Goal: Transaction & Acquisition: Purchase product/service

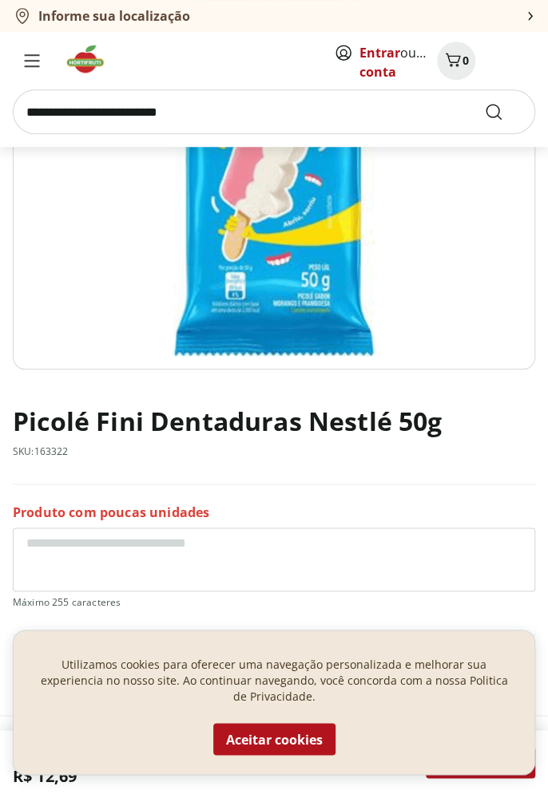
scroll to position [356, 0]
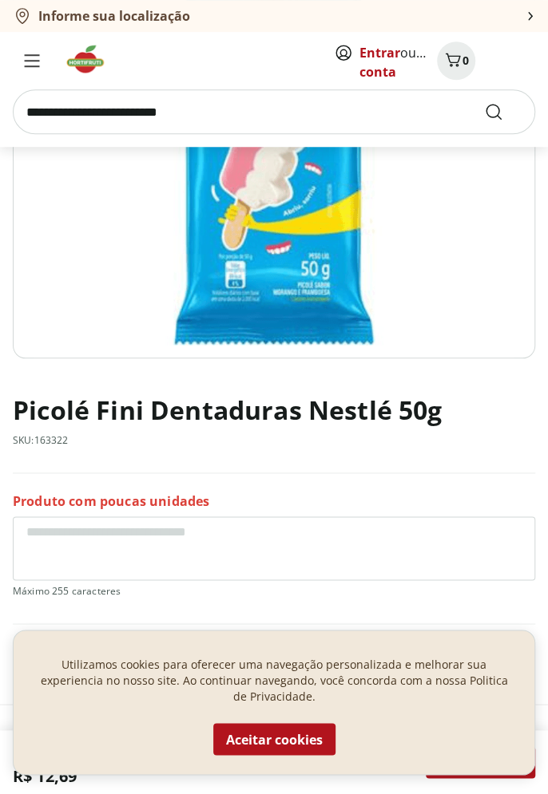
click at [291, 755] on button "Aceitar cookies" at bounding box center [274, 739] width 122 height 32
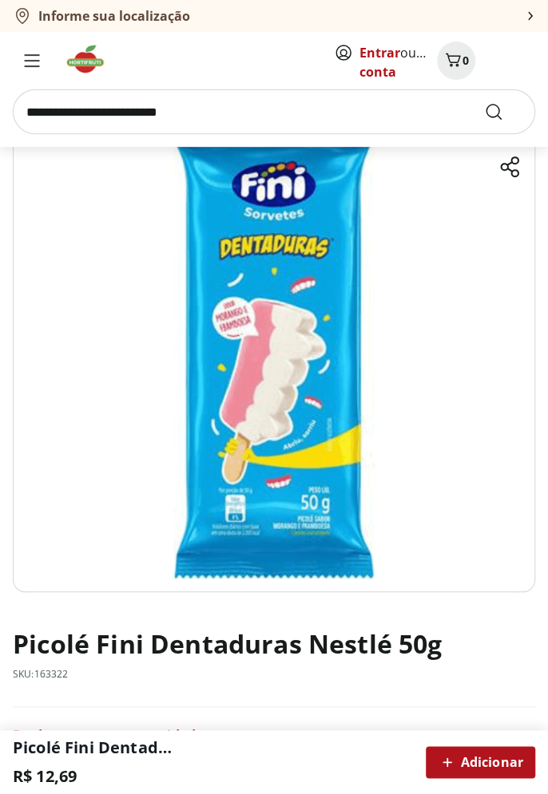
scroll to position [0, 0]
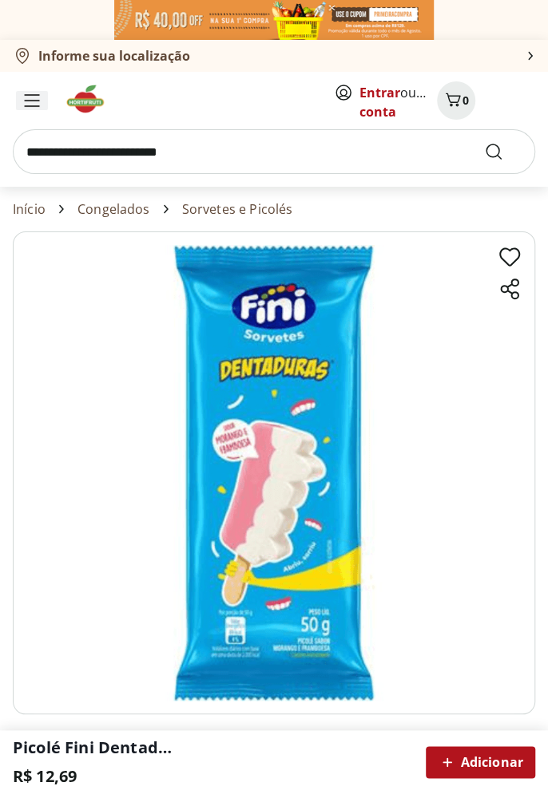
click at [30, 99] on icon "Menu" at bounding box center [32, 100] width 16 height 13
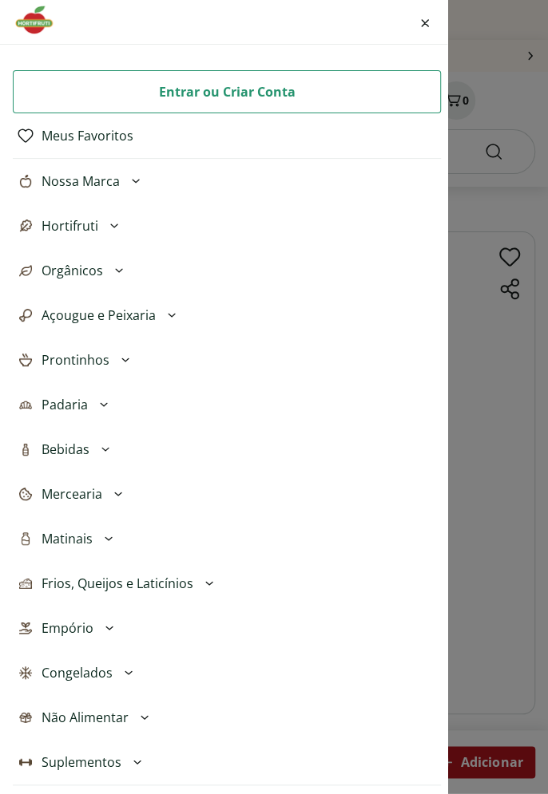
click at [112, 674] on button "Congelados" at bounding box center [227, 673] width 428 height 45
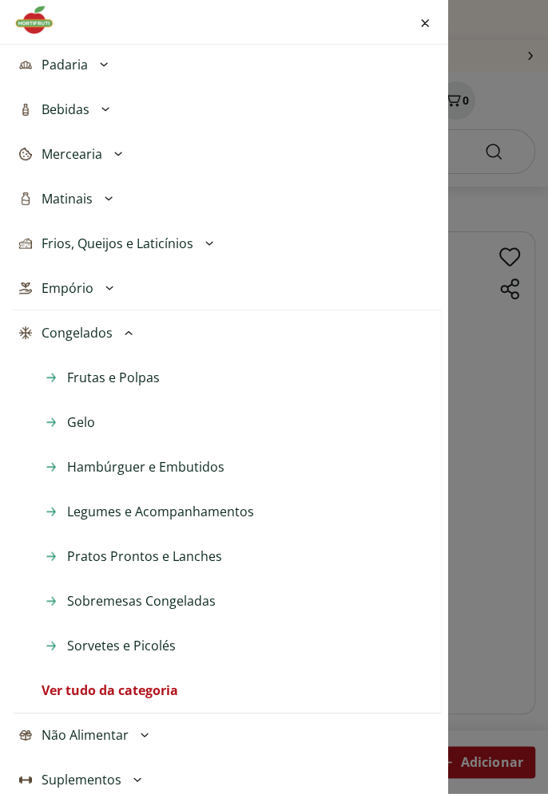
scroll to position [345, 0]
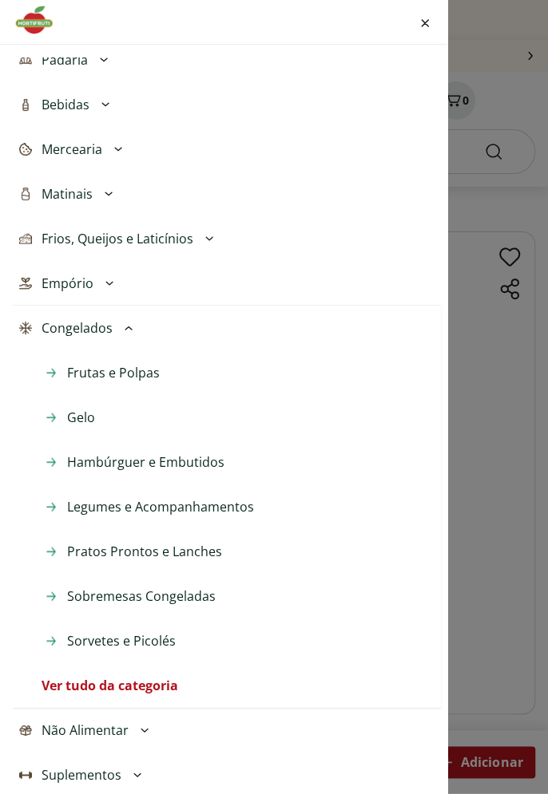
click at [164, 644] on span "Sorvetes e Picolés" at bounding box center [121, 640] width 109 height 19
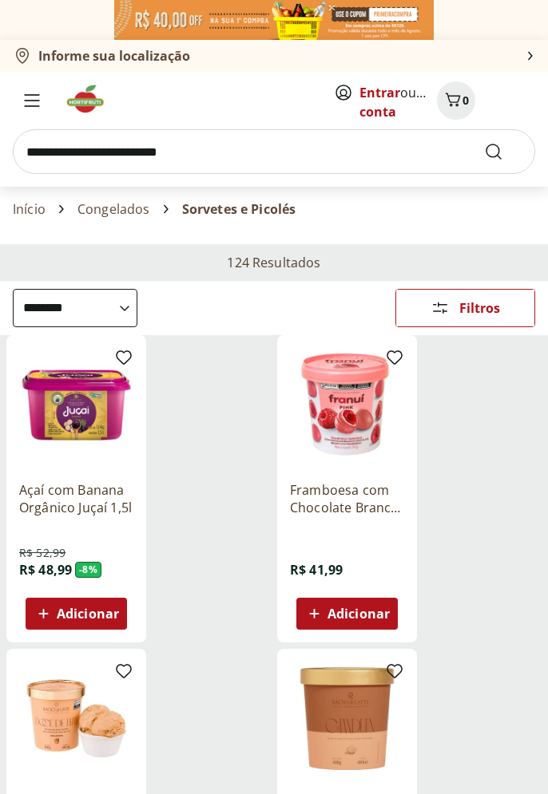
select select "**********"
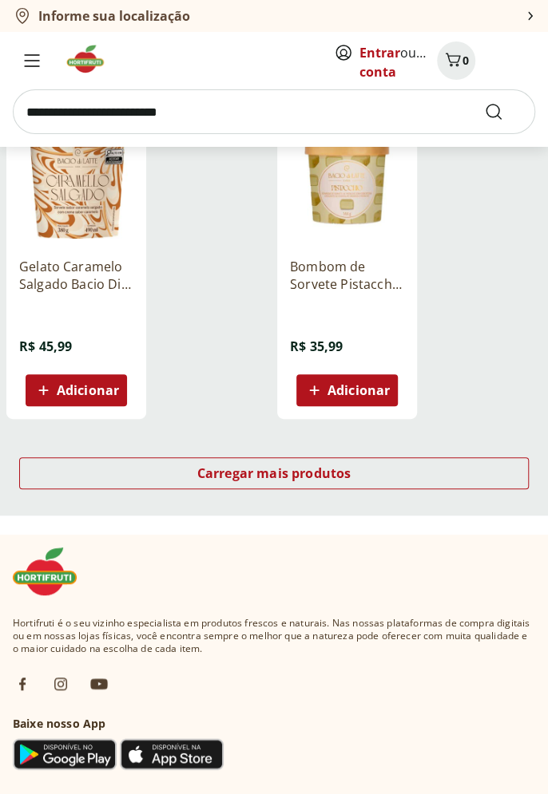
scroll to position [1794, 0]
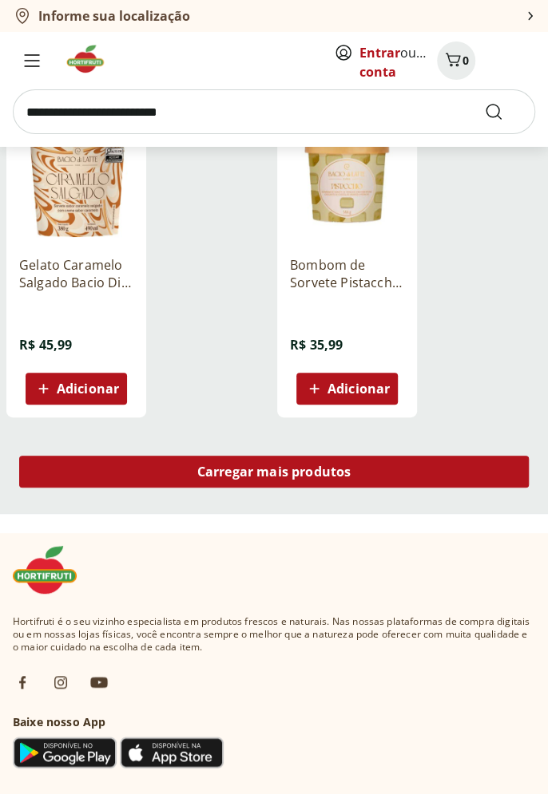
click at [379, 465] on div "Carregar mais produtos" at bounding box center [273, 472] width 509 height 32
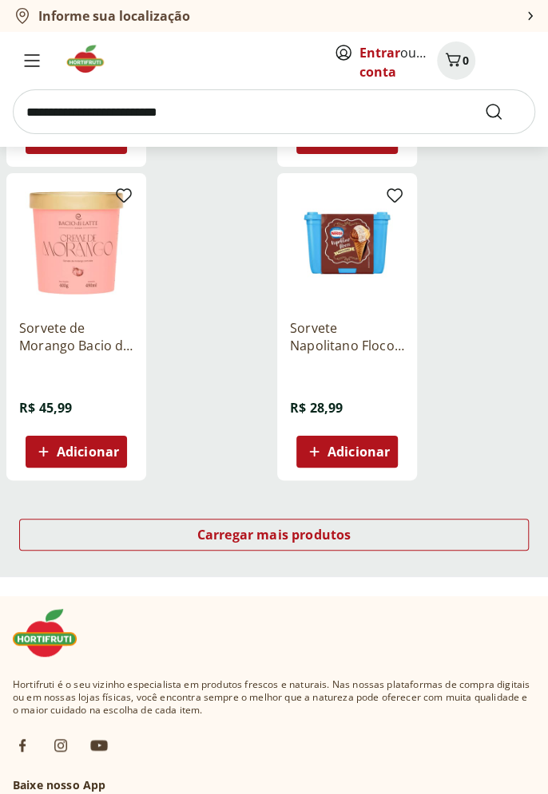
scroll to position [3625, 0]
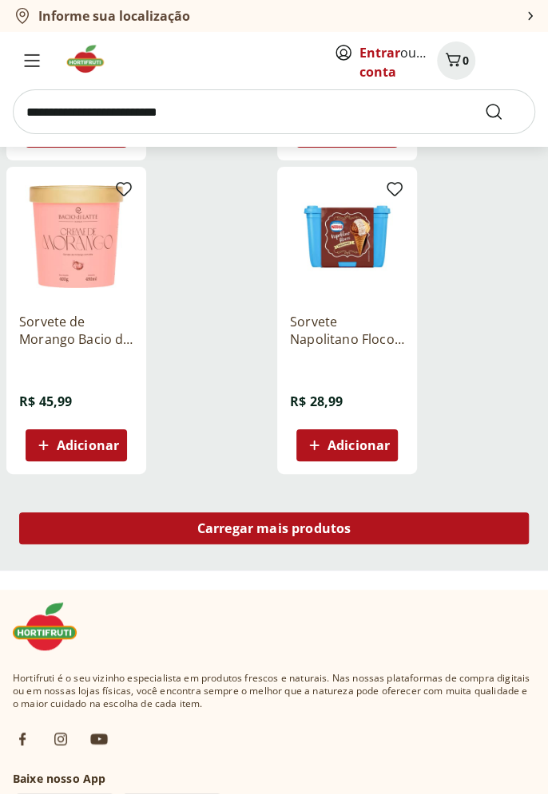
click at [430, 527] on div "Carregar mais produtos" at bounding box center [273, 528] width 509 height 32
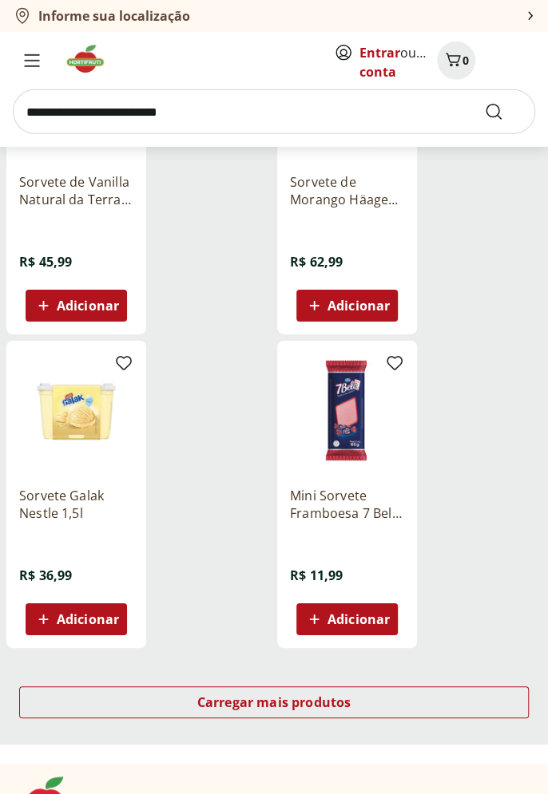
scroll to position [5353, 0]
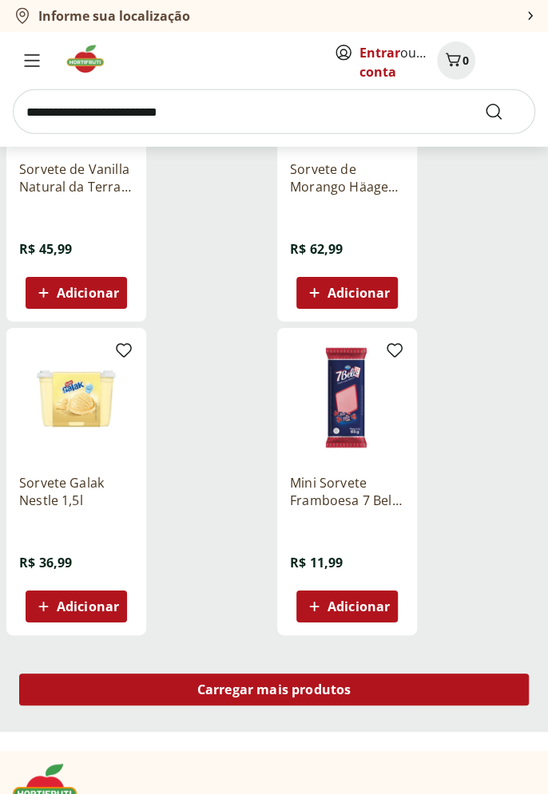
click at [416, 690] on div "Carregar mais produtos" at bounding box center [273, 690] width 509 height 32
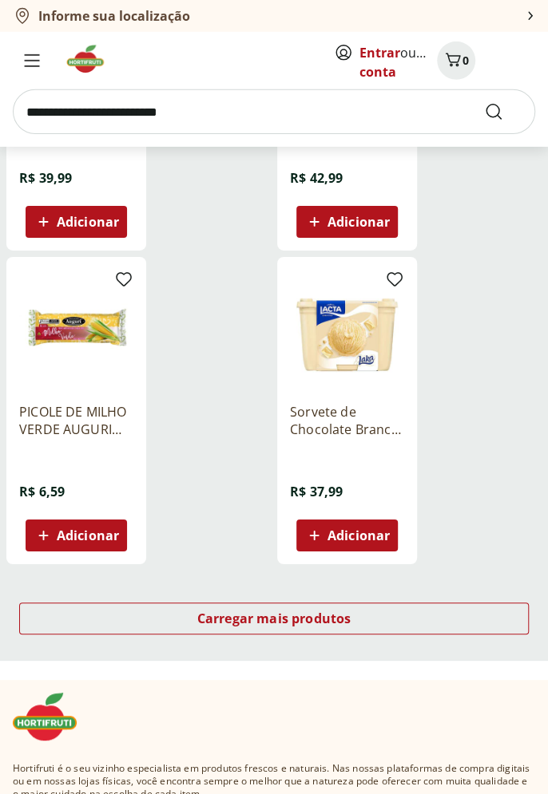
scroll to position [7314, 0]
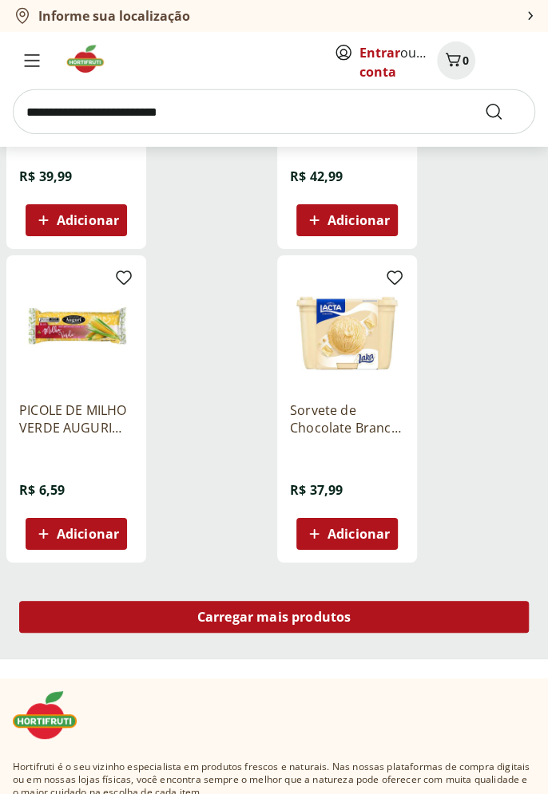
click at [416, 615] on div "Carregar mais produtos" at bounding box center [273, 617] width 509 height 32
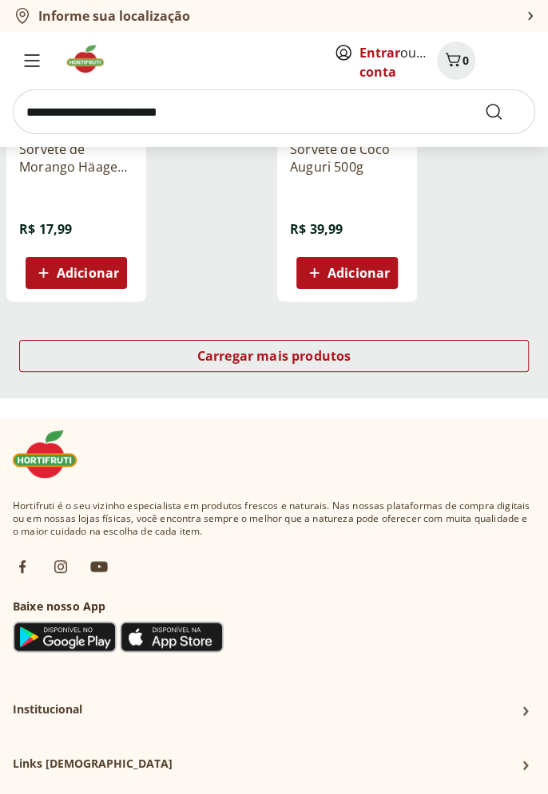
scroll to position [9487, 0]
